Goal: Complete application form

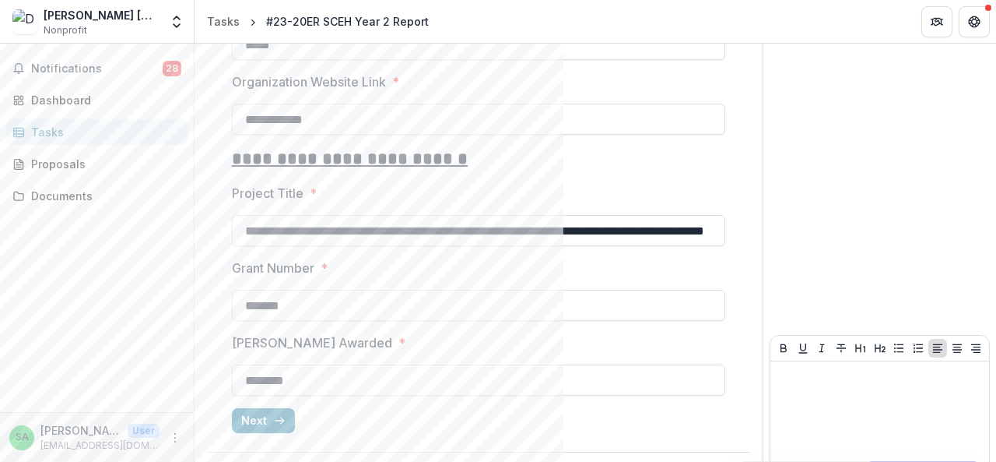
scroll to position [1524, 0]
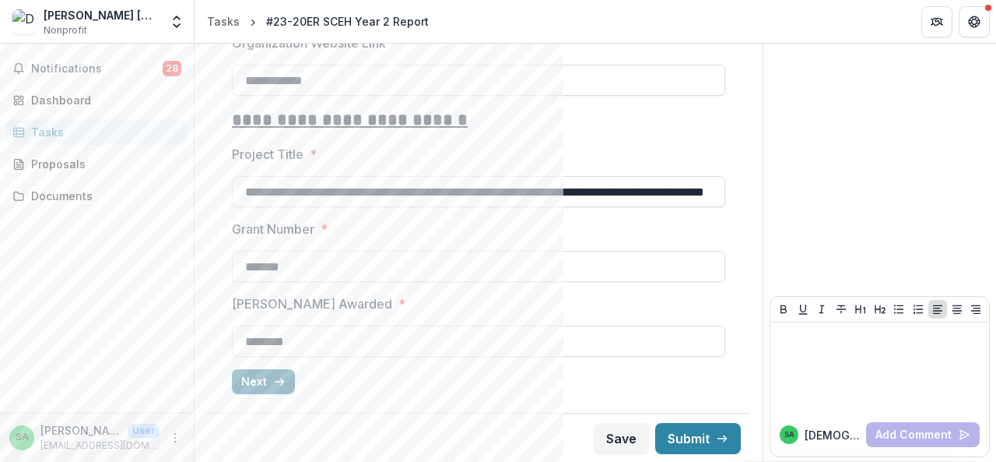
click at [255, 383] on button "Next" at bounding box center [263, 381] width 63 height 25
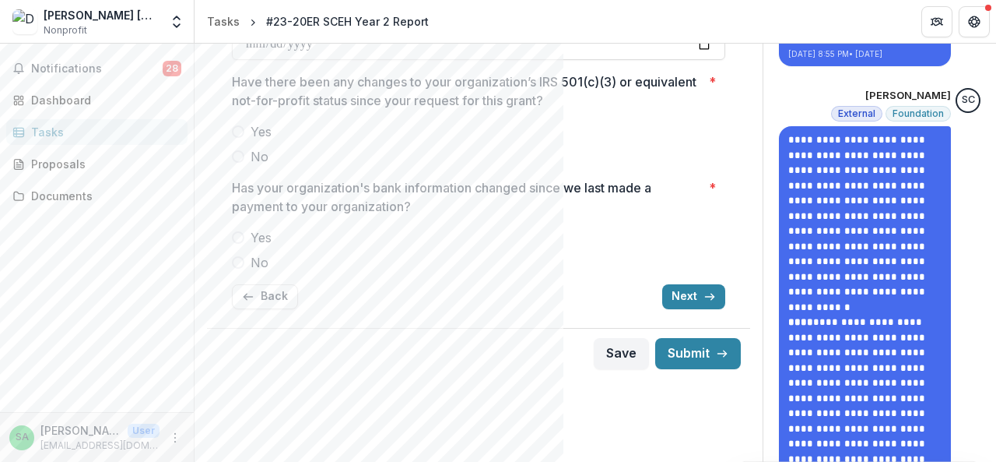
scroll to position [389, 0]
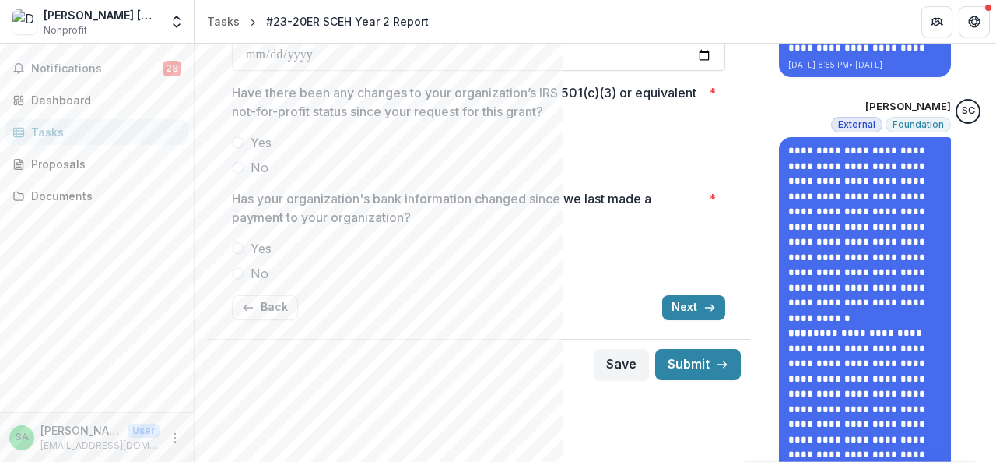
click at [240, 169] on span at bounding box center [238, 167] width 12 height 12
click at [235, 273] on span at bounding box center [238, 273] width 12 height 12
click at [681, 368] on button "Submit" at bounding box center [698, 364] width 86 height 31
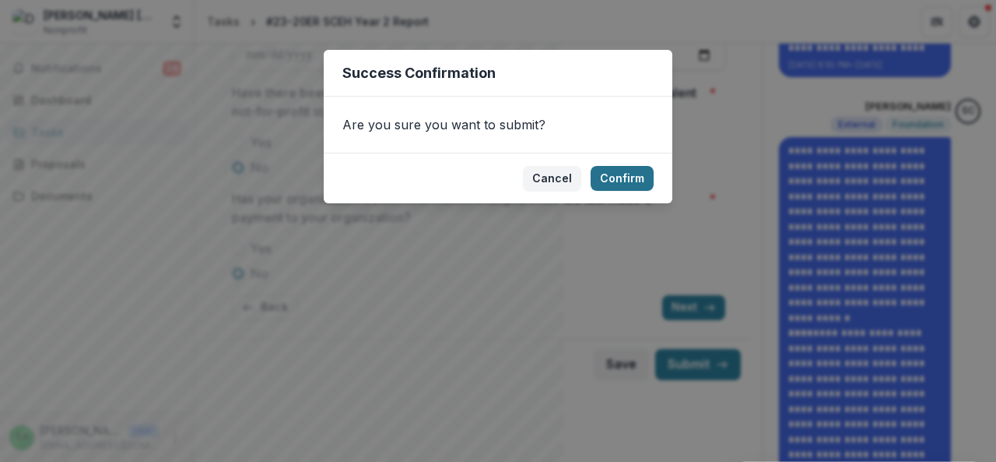
click at [616, 172] on button "Confirm" at bounding box center [622, 178] width 63 height 25
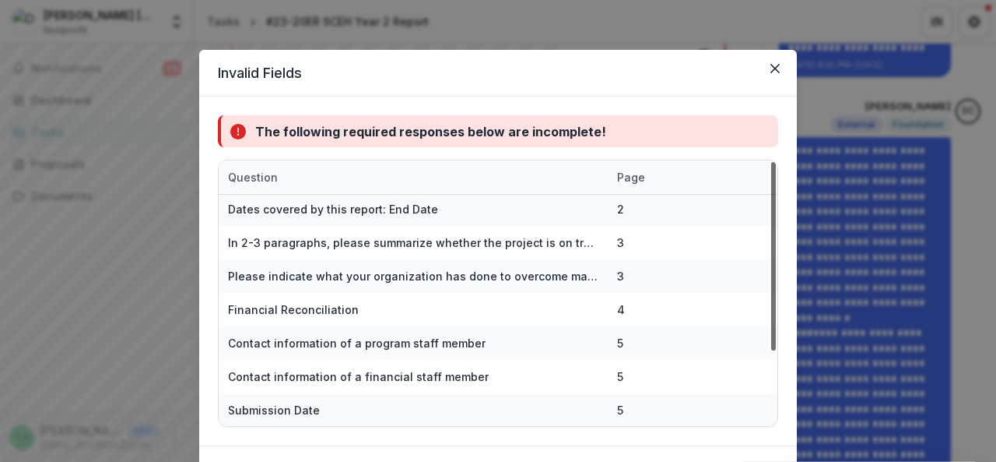
scroll to position [0, 0]
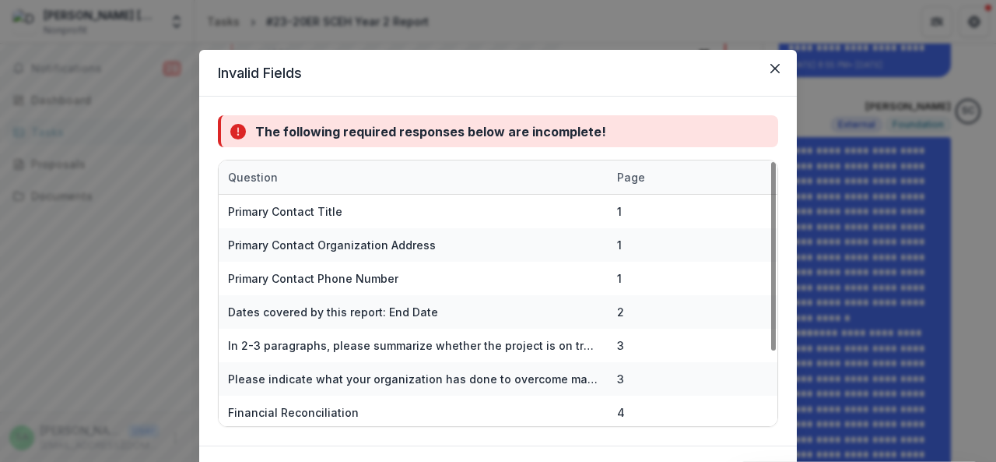
drag, startPoint x: 773, startPoint y: 190, endPoint x: 862, endPoint y: 38, distance: 175.8
click at [776, 162] on div at bounding box center [773, 256] width 5 height 188
click at [774, 64] on icon "Close" at bounding box center [775, 68] width 9 height 9
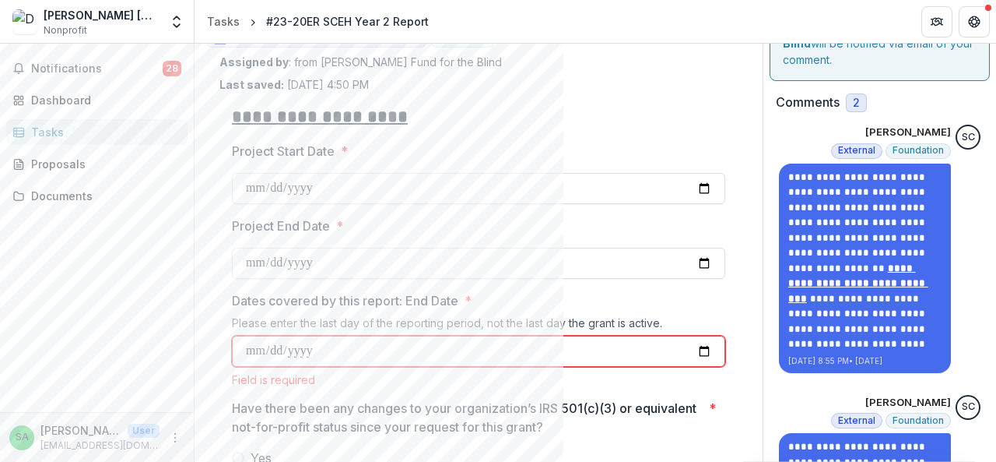
scroll to position [100, 0]
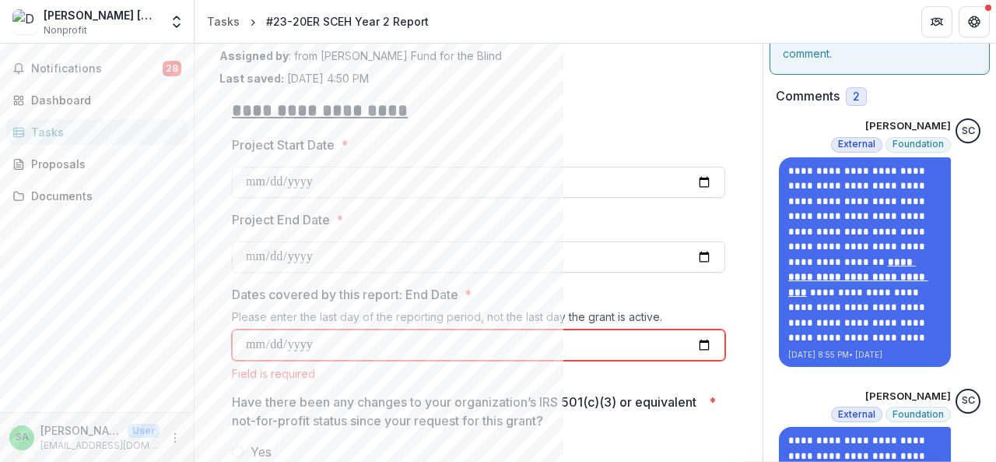
click at [252, 345] on input "Dates covered by this report: End Date *" at bounding box center [478, 344] width 493 height 31
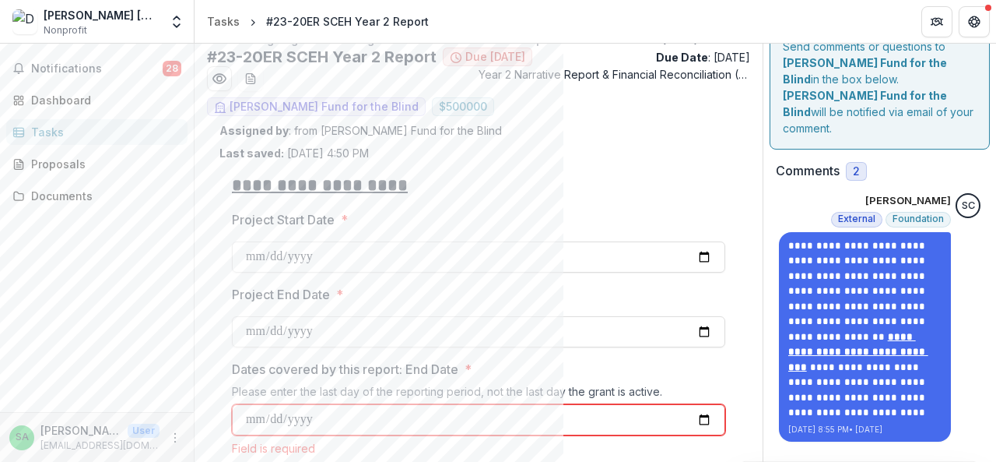
scroll to position [33, 0]
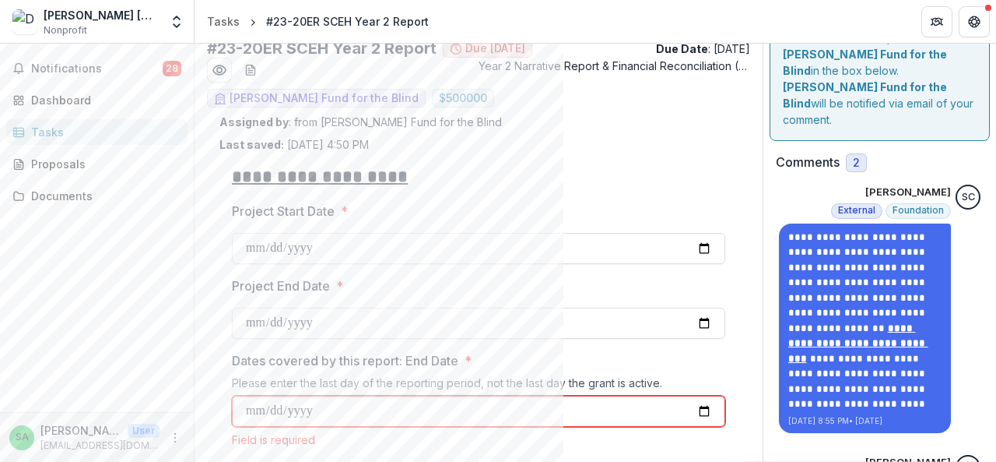
click at [259, 410] on input "Dates covered by this report: End Date *" at bounding box center [478, 410] width 493 height 31
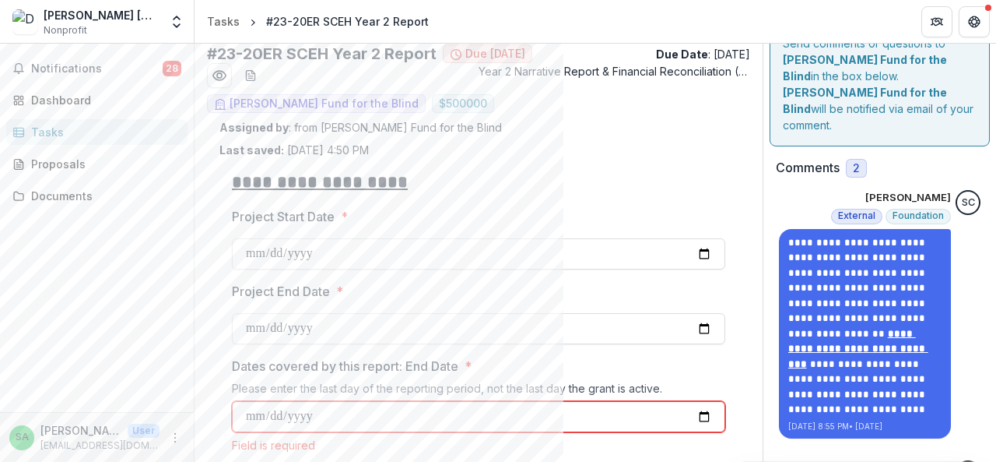
scroll to position [31, 0]
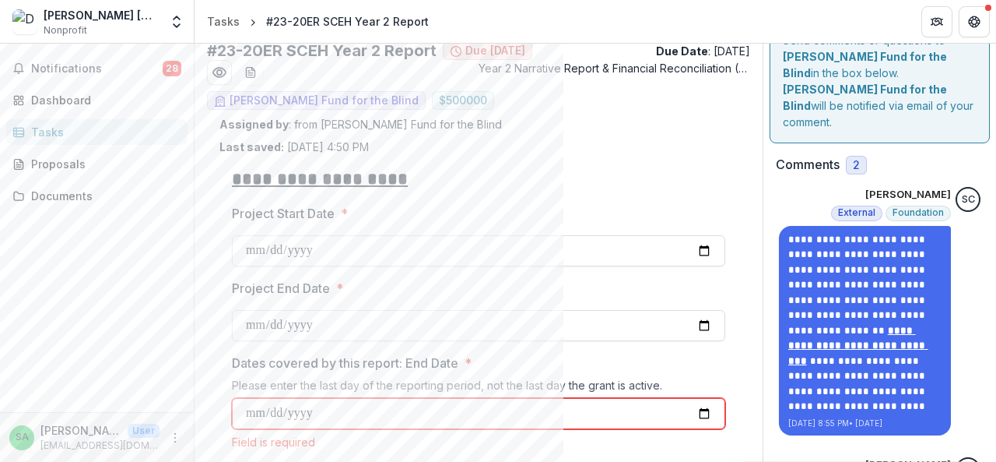
type input "**********"
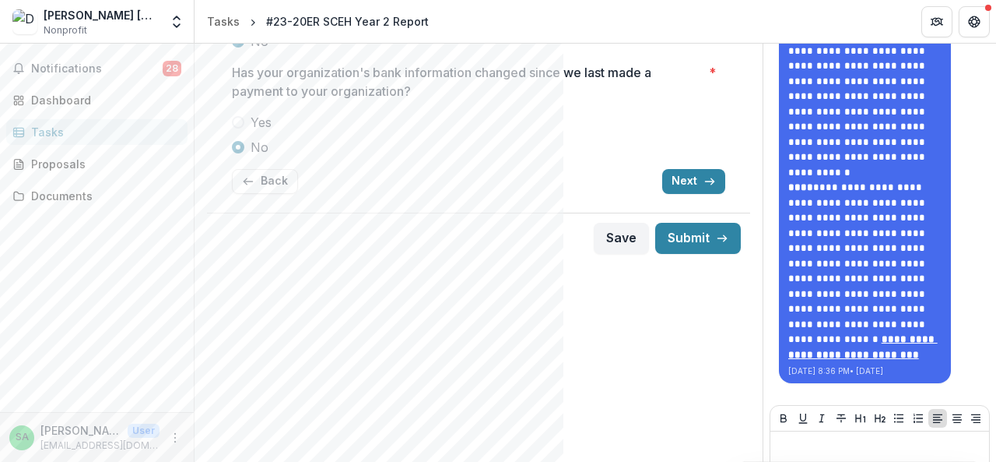
scroll to position [539, 0]
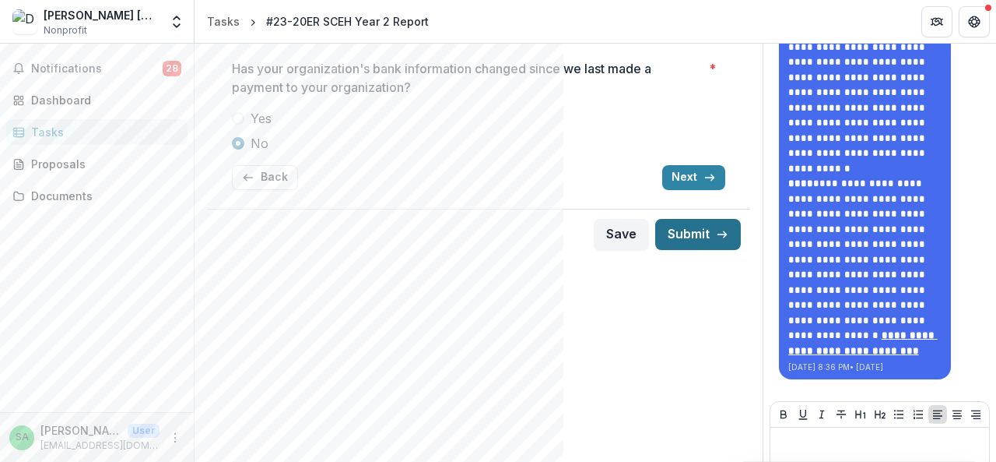
click at [675, 234] on button "Submit" at bounding box center [698, 234] width 86 height 31
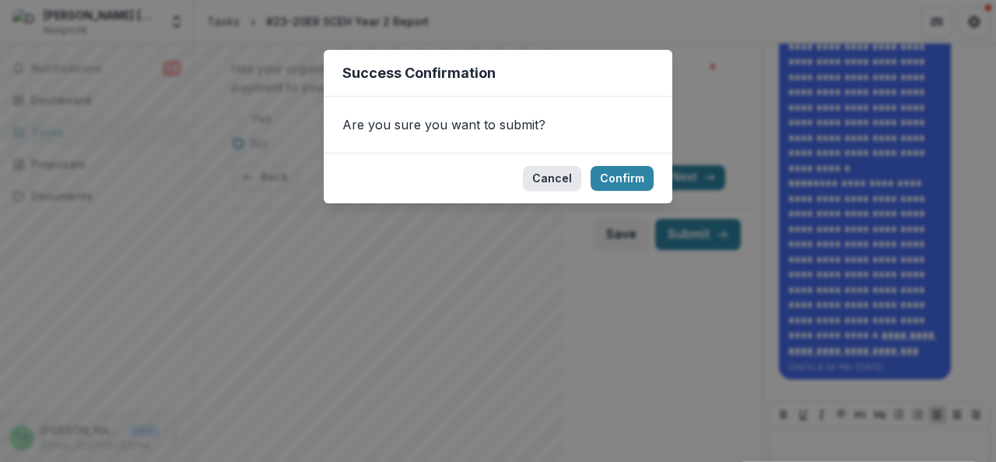
click at [548, 180] on button "Cancel" at bounding box center [552, 178] width 58 height 25
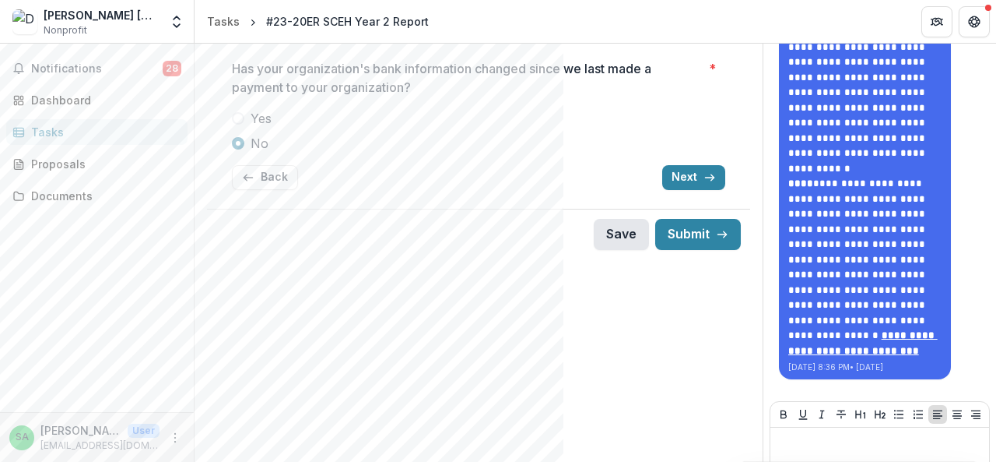
click at [601, 233] on button "Save" at bounding box center [621, 234] width 55 height 31
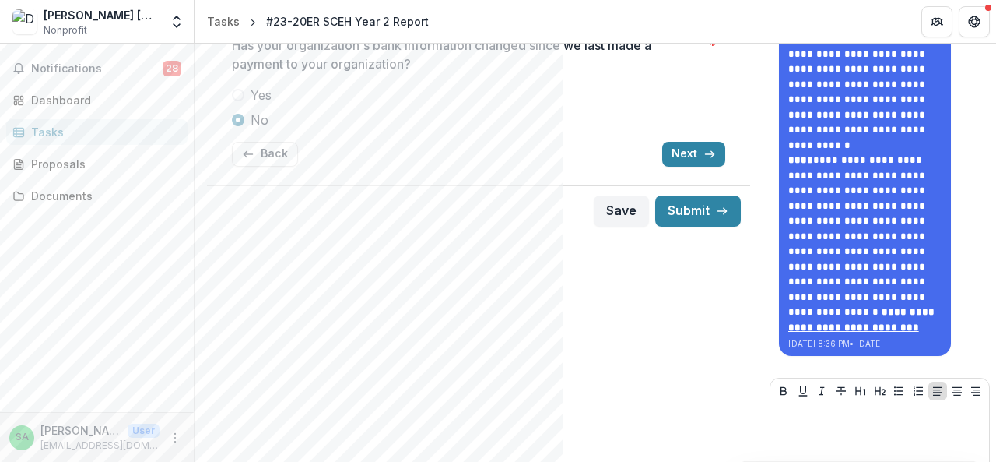
scroll to position [627, 0]
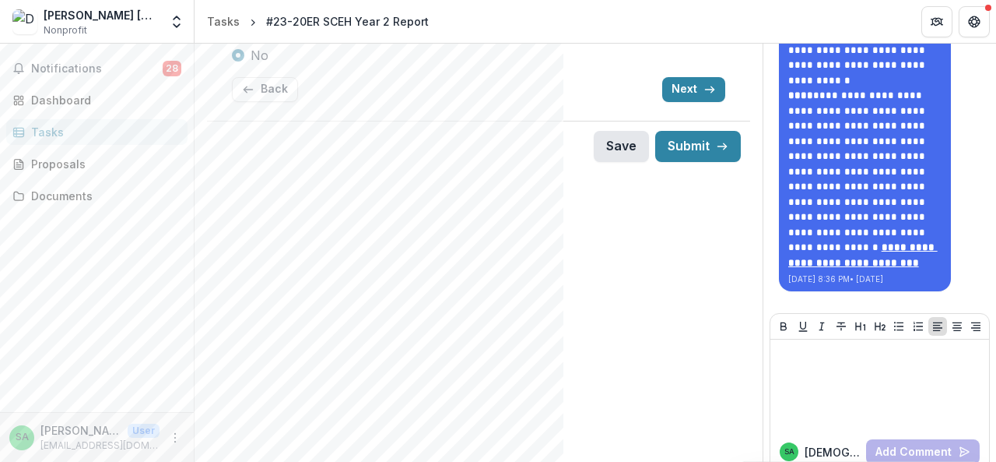
click at [612, 143] on button "Save" at bounding box center [621, 146] width 55 height 31
